Goal: Transaction & Acquisition: Subscribe to service/newsletter

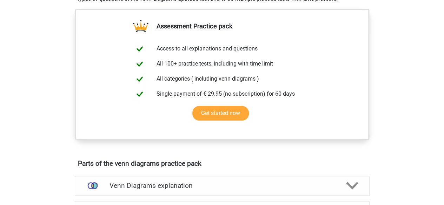
scroll to position [251, 0]
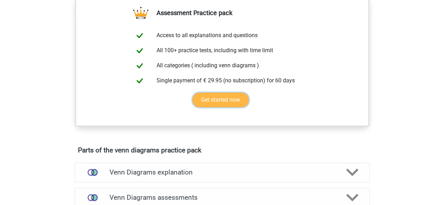
click at [226, 102] on link "Get started now" at bounding box center [220, 100] width 57 height 15
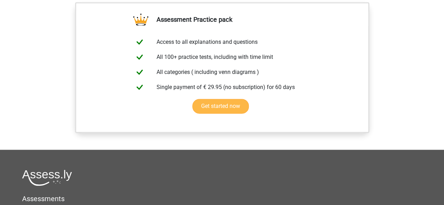
scroll to position [511, 0]
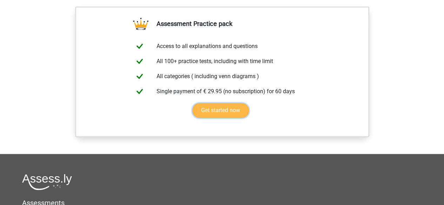
click at [231, 110] on link "Get started now" at bounding box center [220, 110] width 57 height 15
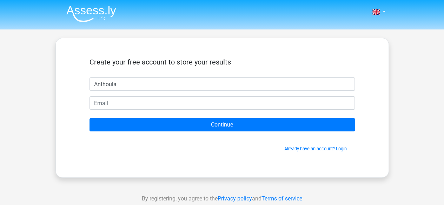
type input "Anthoula"
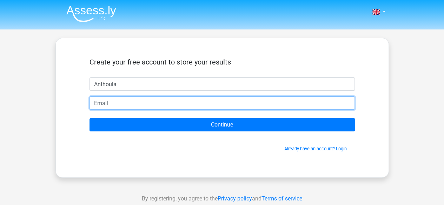
click at [224, 102] on input "email" at bounding box center [222, 103] width 265 height 13
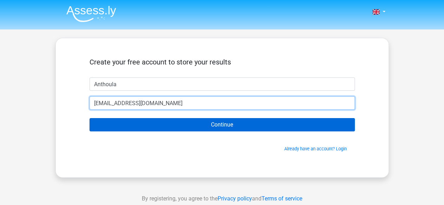
type input "anthoula.savvides@gmail.com"
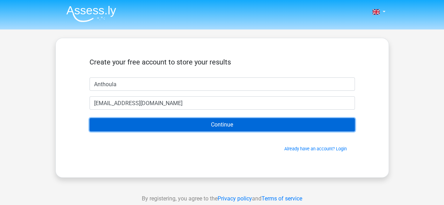
click at [197, 129] on input "Continue" at bounding box center [222, 124] width 265 height 13
